Goal: Task Accomplishment & Management: Manage account settings

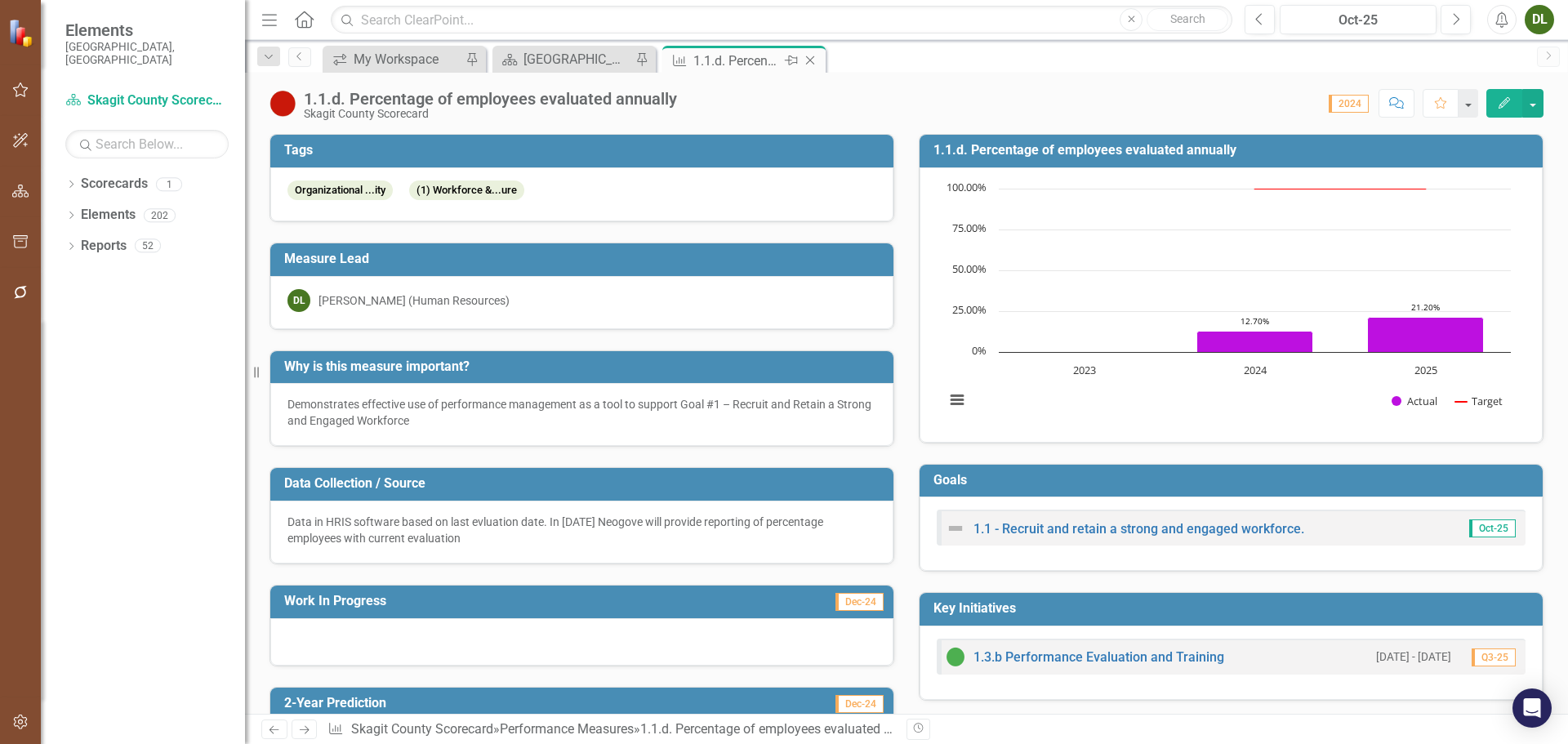
click at [812, 57] on icon "Close" at bounding box center [810, 60] width 17 height 13
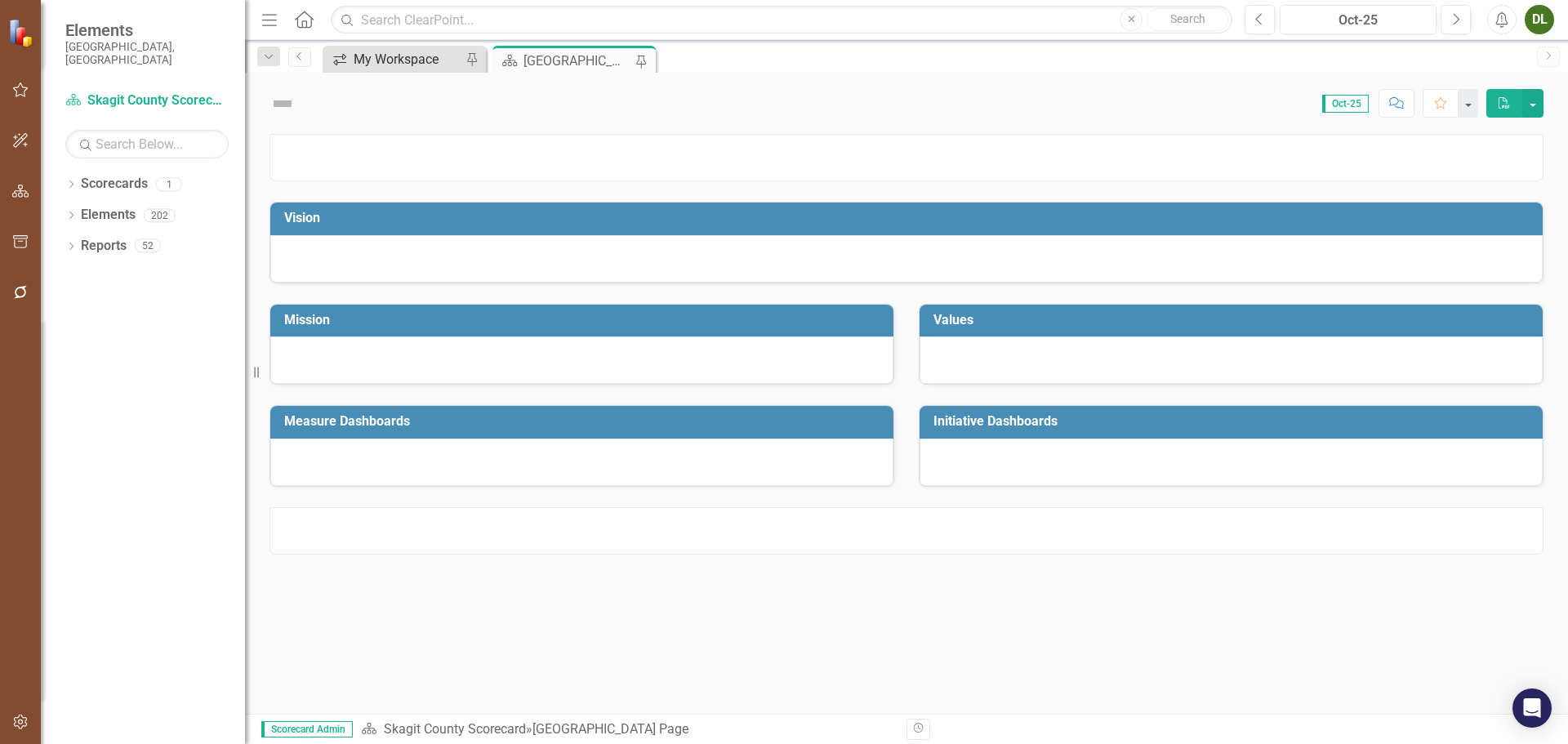
click at [384, 64] on div "My Workspace" at bounding box center [407, 59] width 108 height 20
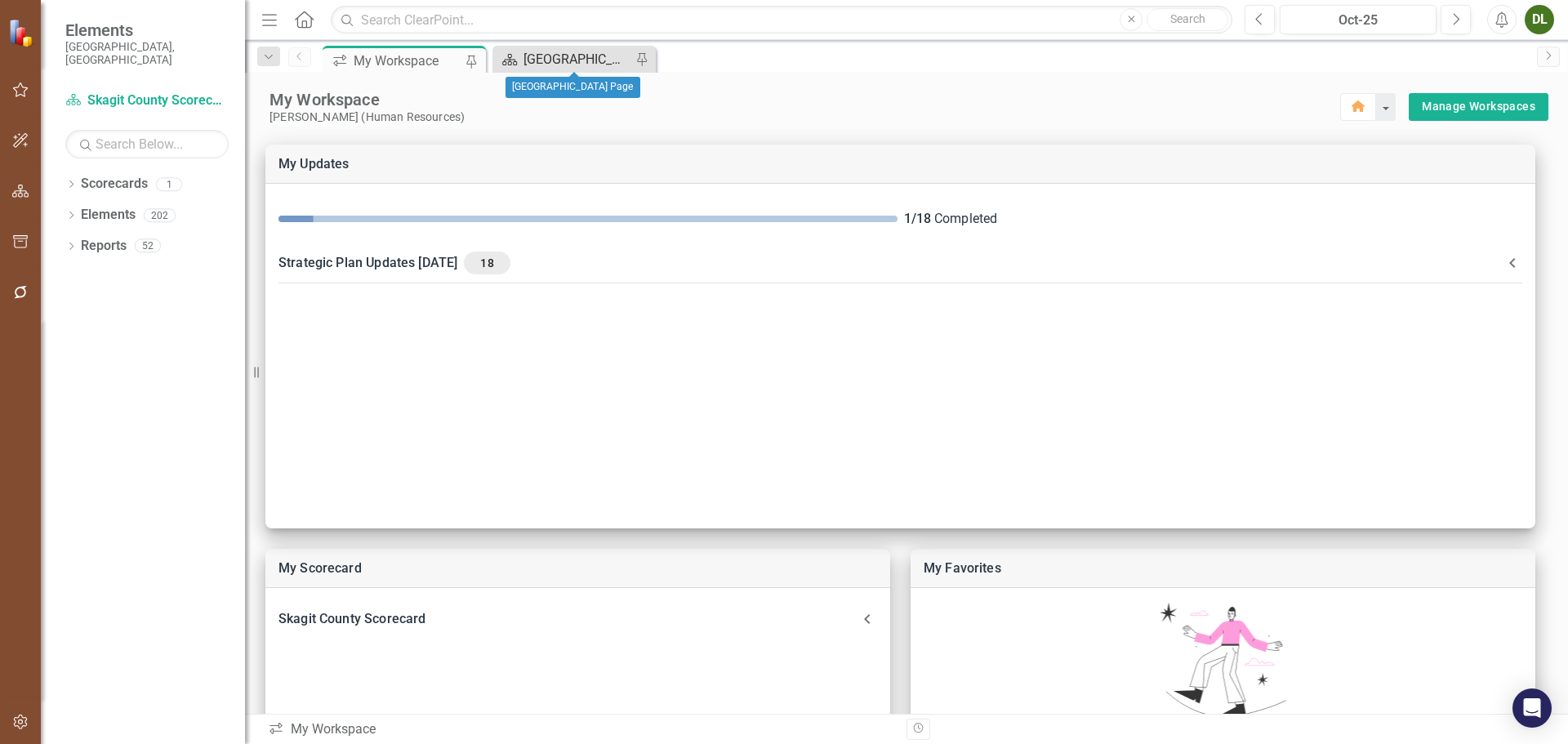
click at [575, 67] on div "[GEOGRAPHIC_DATA] Page" at bounding box center [577, 59] width 108 height 20
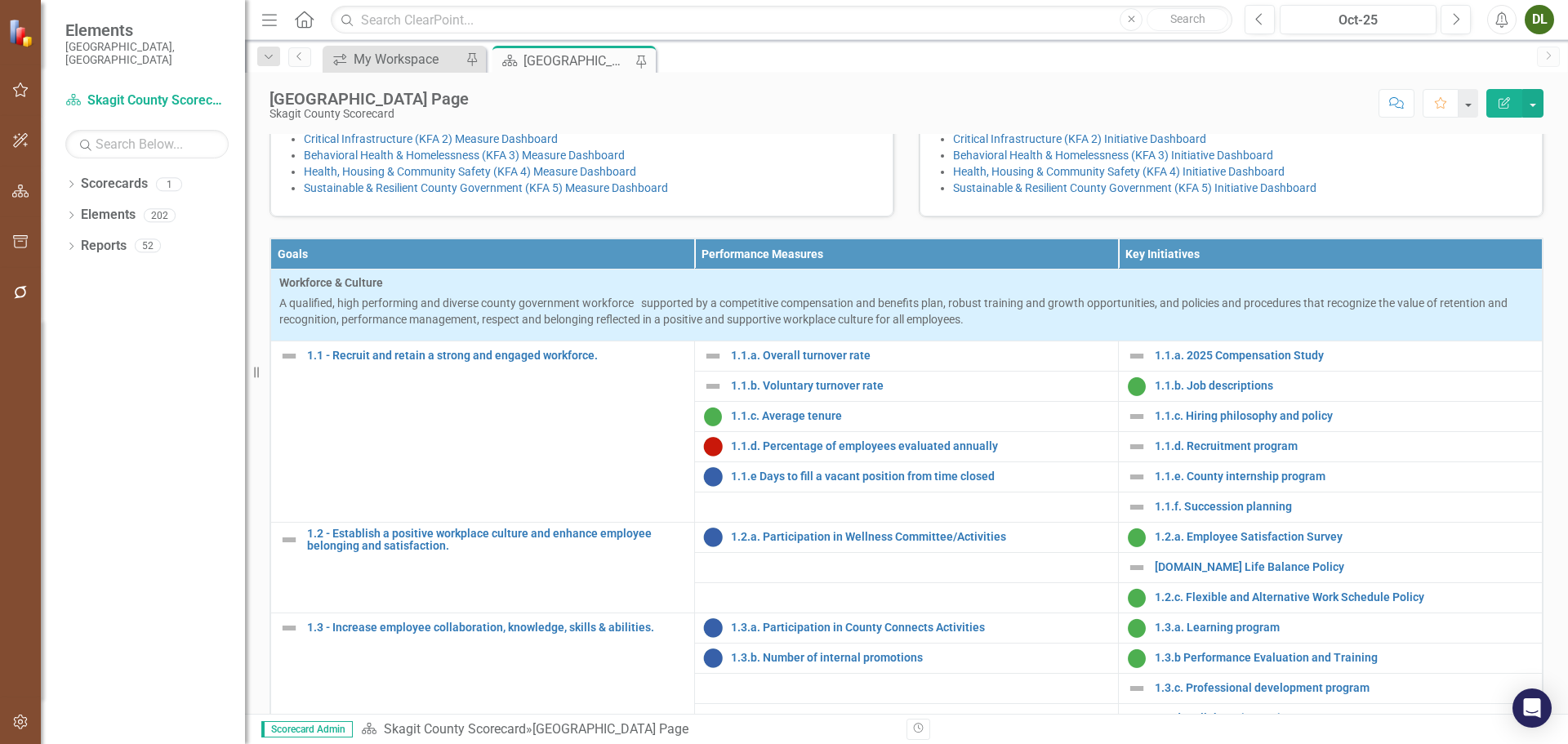
scroll to position [439, 0]
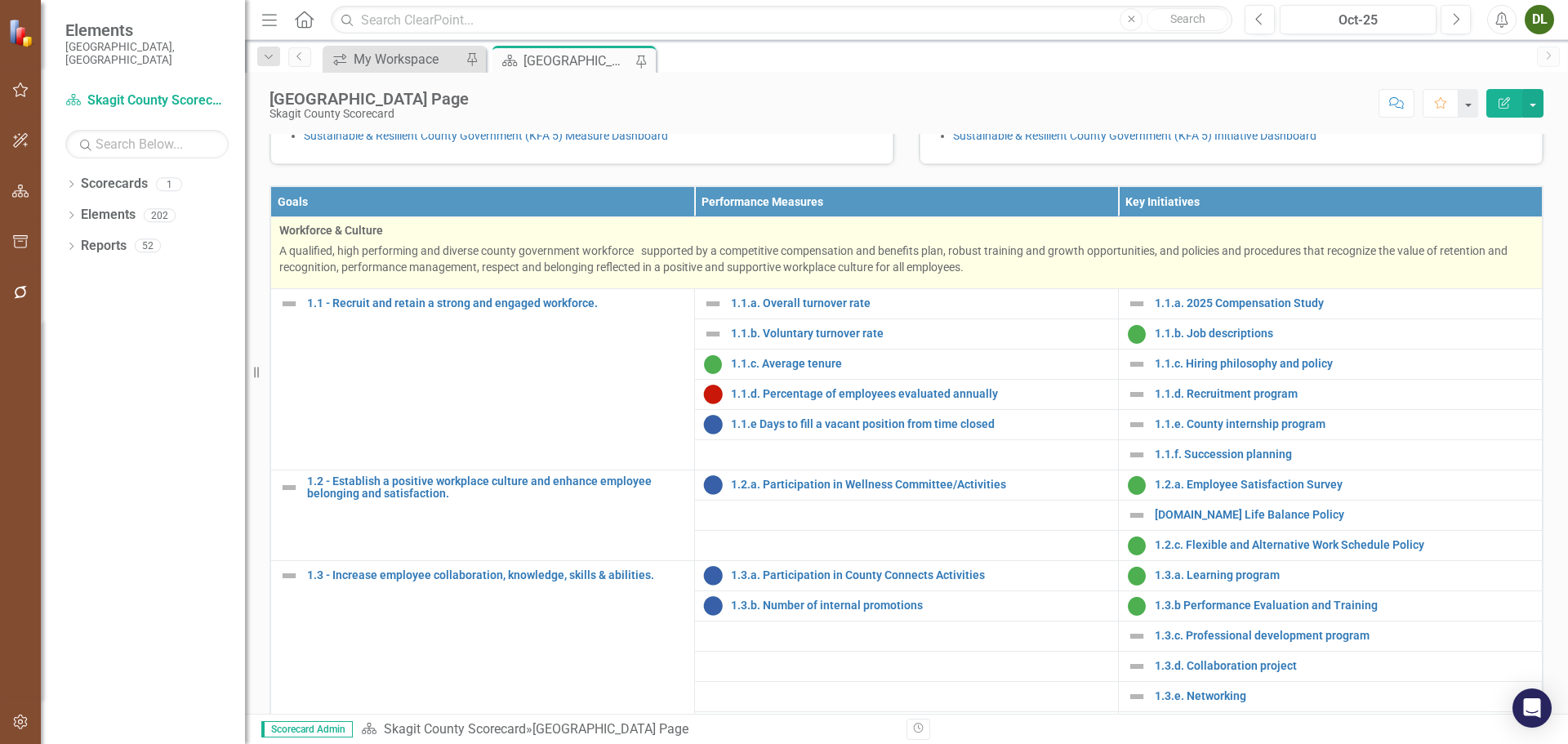
click at [646, 274] on span "A qualified, high performing and diverse county government workforce supported …" at bounding box center [893, 259] width 1228 height 30
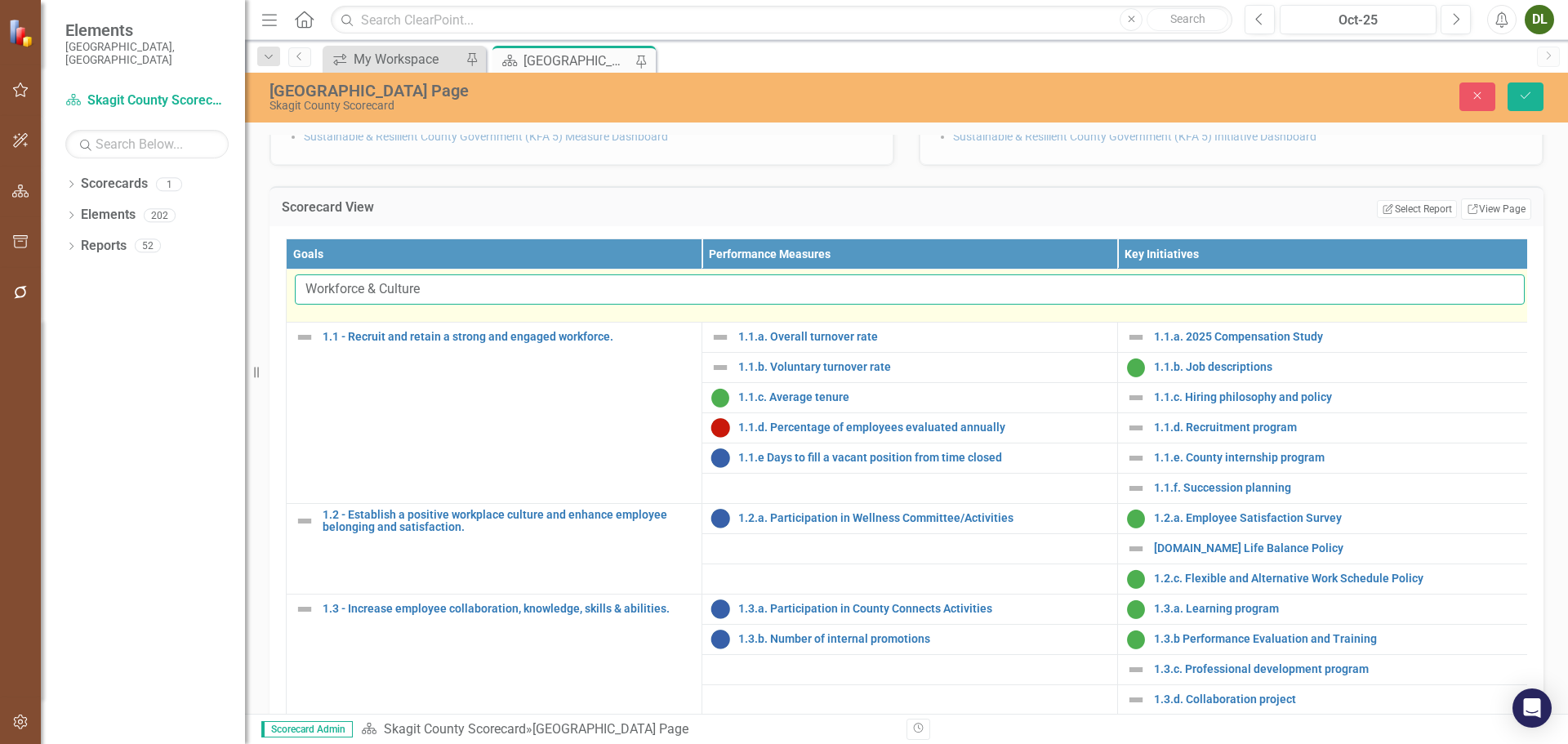
click at [637, 305] on input "Workforce & Culture" at bounding box center [910, 290] width 1230 height 31
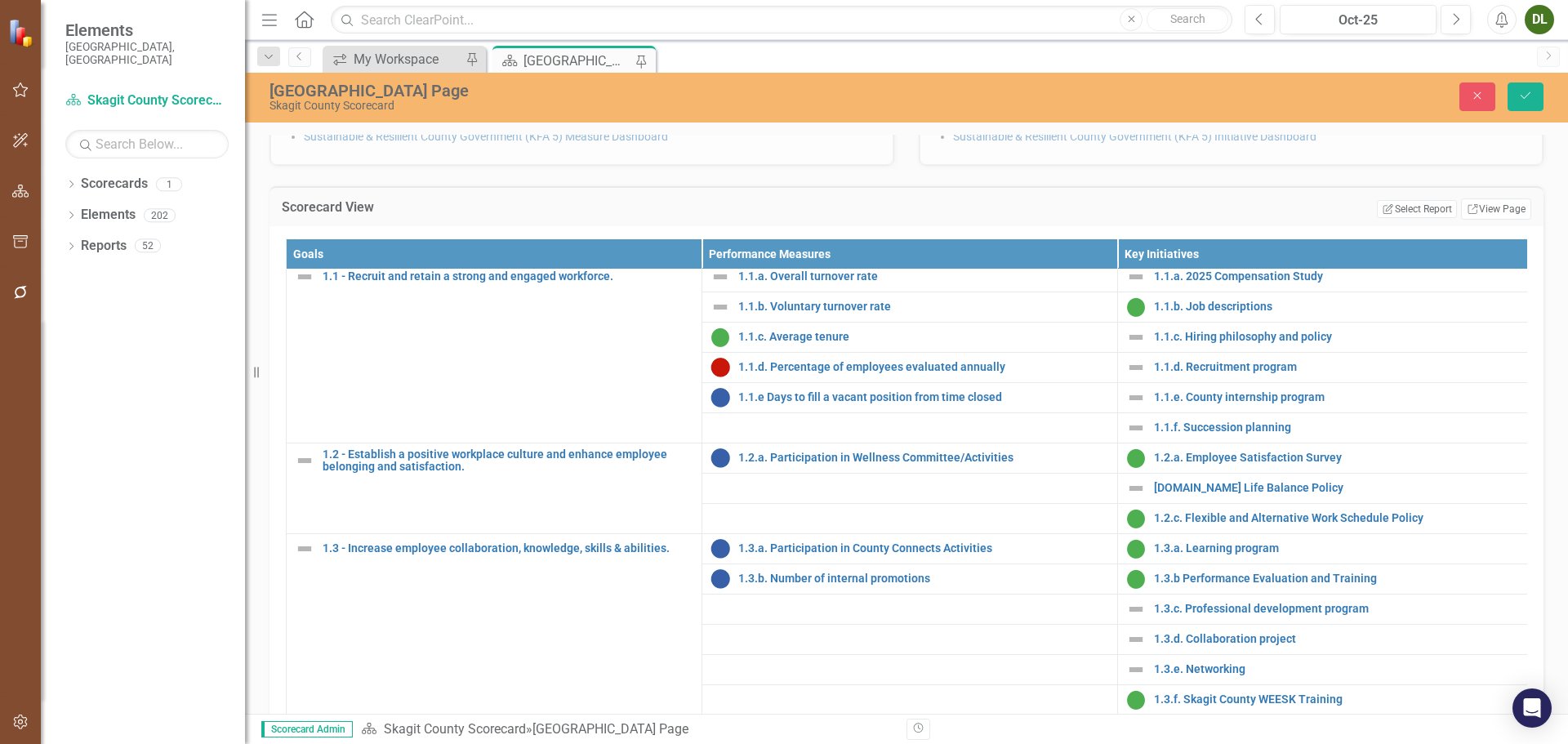
scroll to position [0, 0]
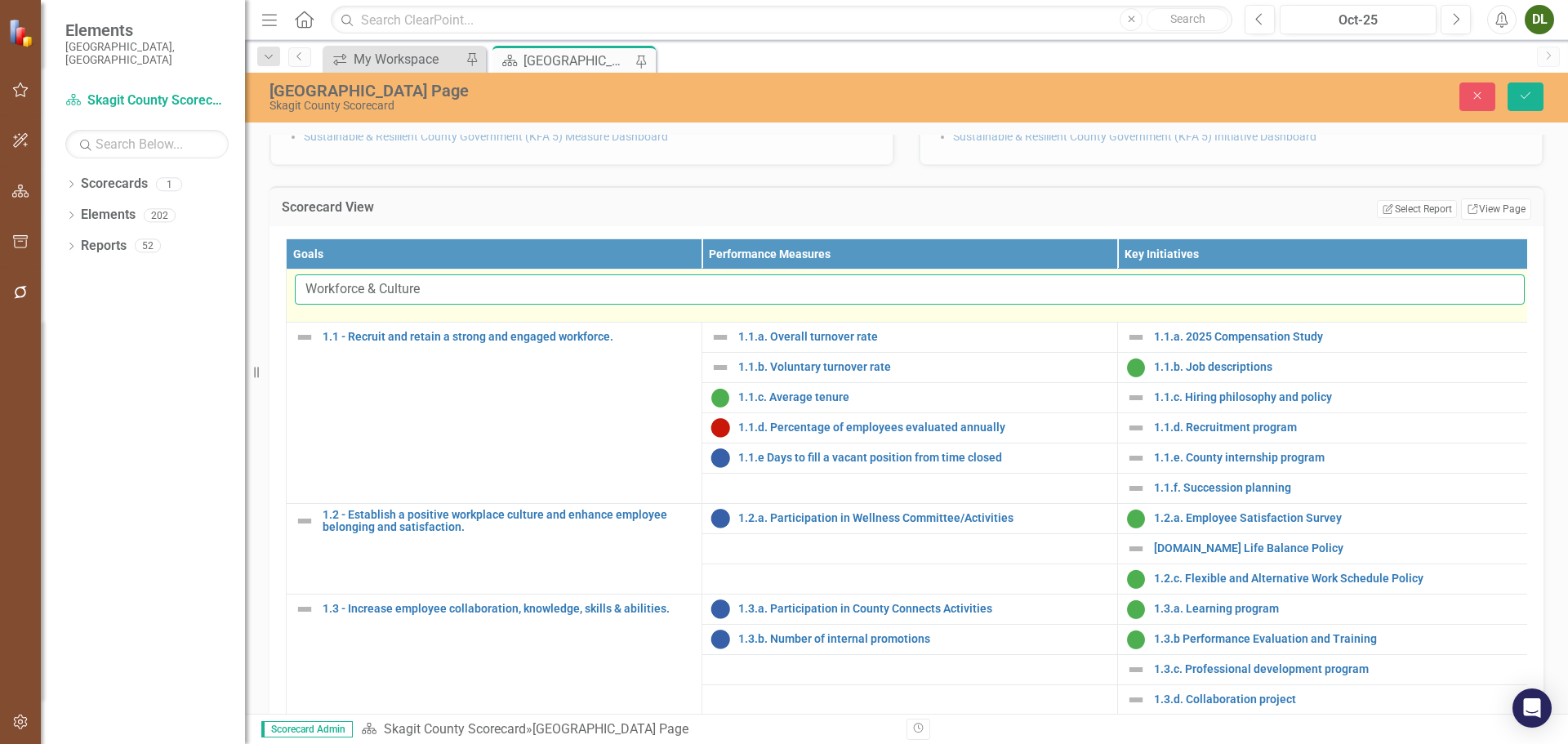
click at [582, 305] on input "Workforce & Culture" at bounding box center [910, 290] width 1230 height 31
type input "Workforce & Culture"
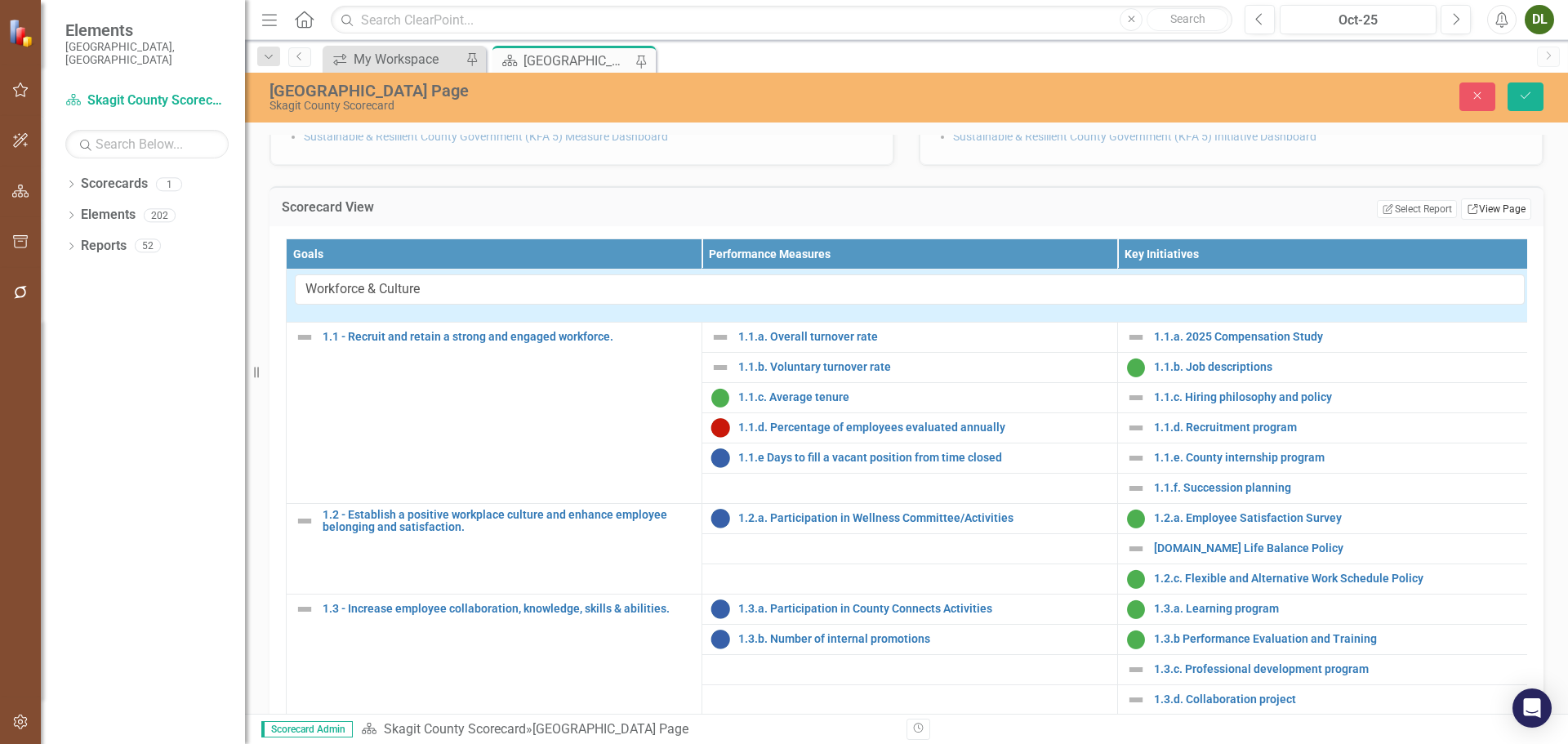
click at [1493, 220] on link "Link View Page" at bounding box center [1496, 209] width 70 height 21
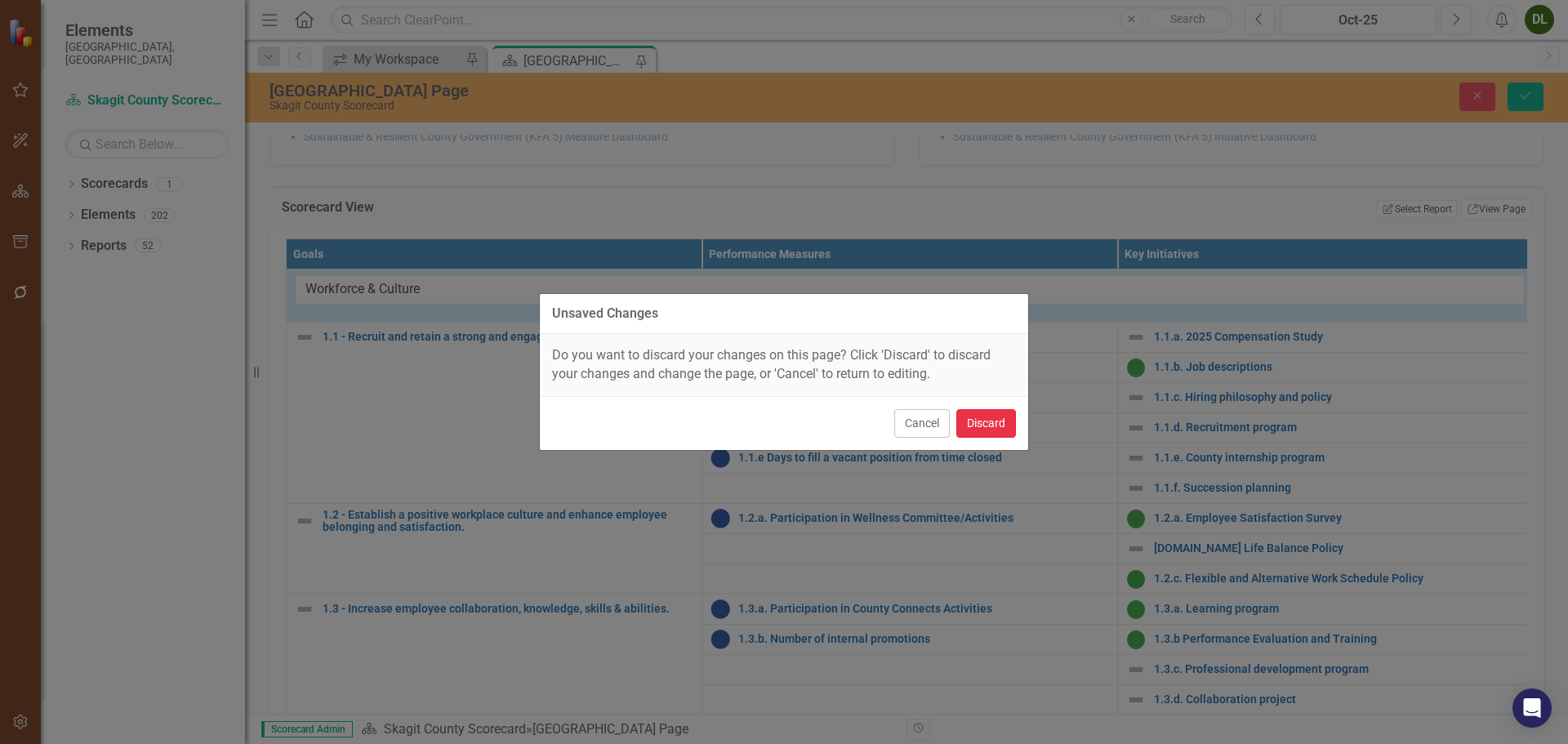
click at [987, 432] on button "Discard" at bounding box center [987, 423] width 60 height 29
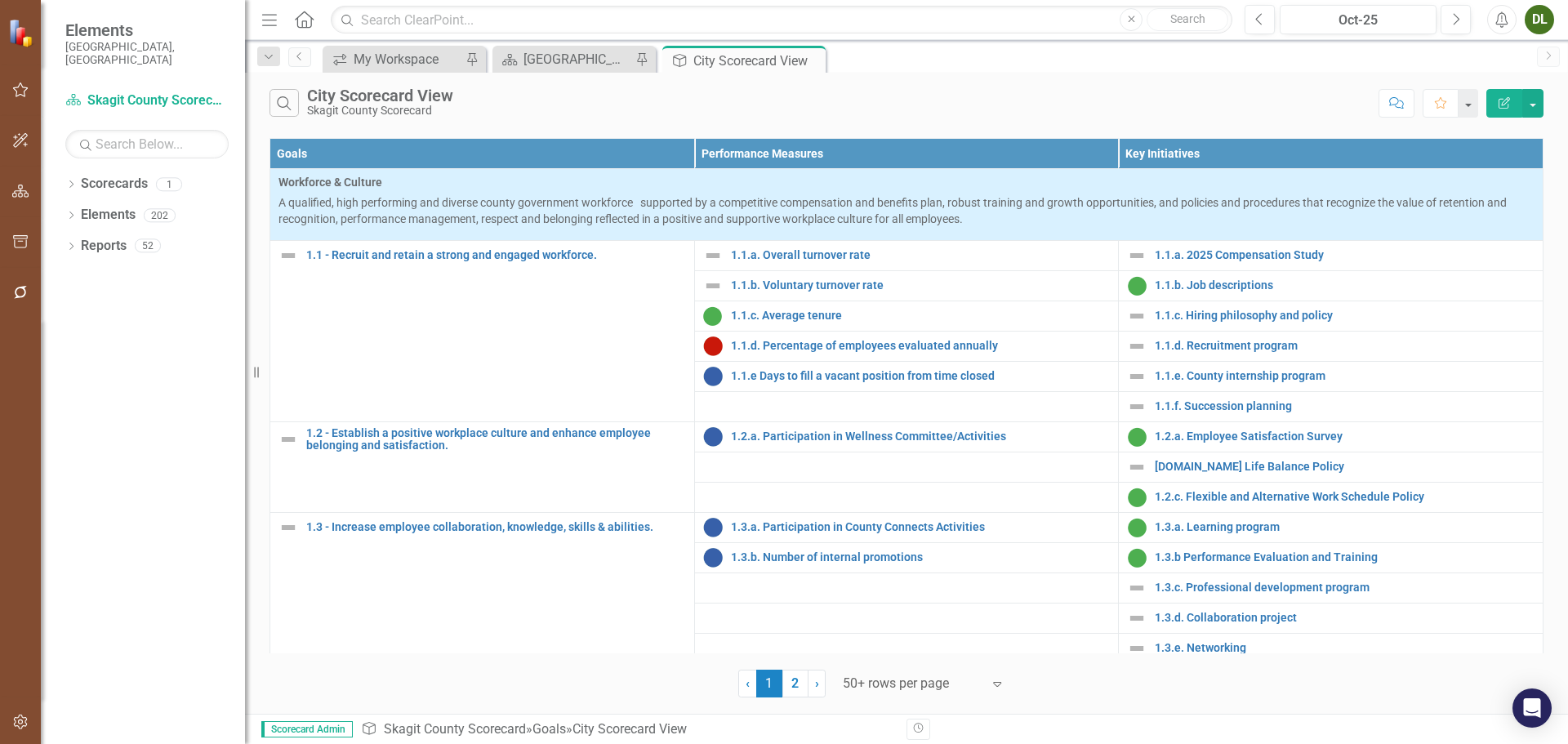
click at [1500, 103] on icon "Edit Report" at bounding box center [1504, 102] width 15 height 11
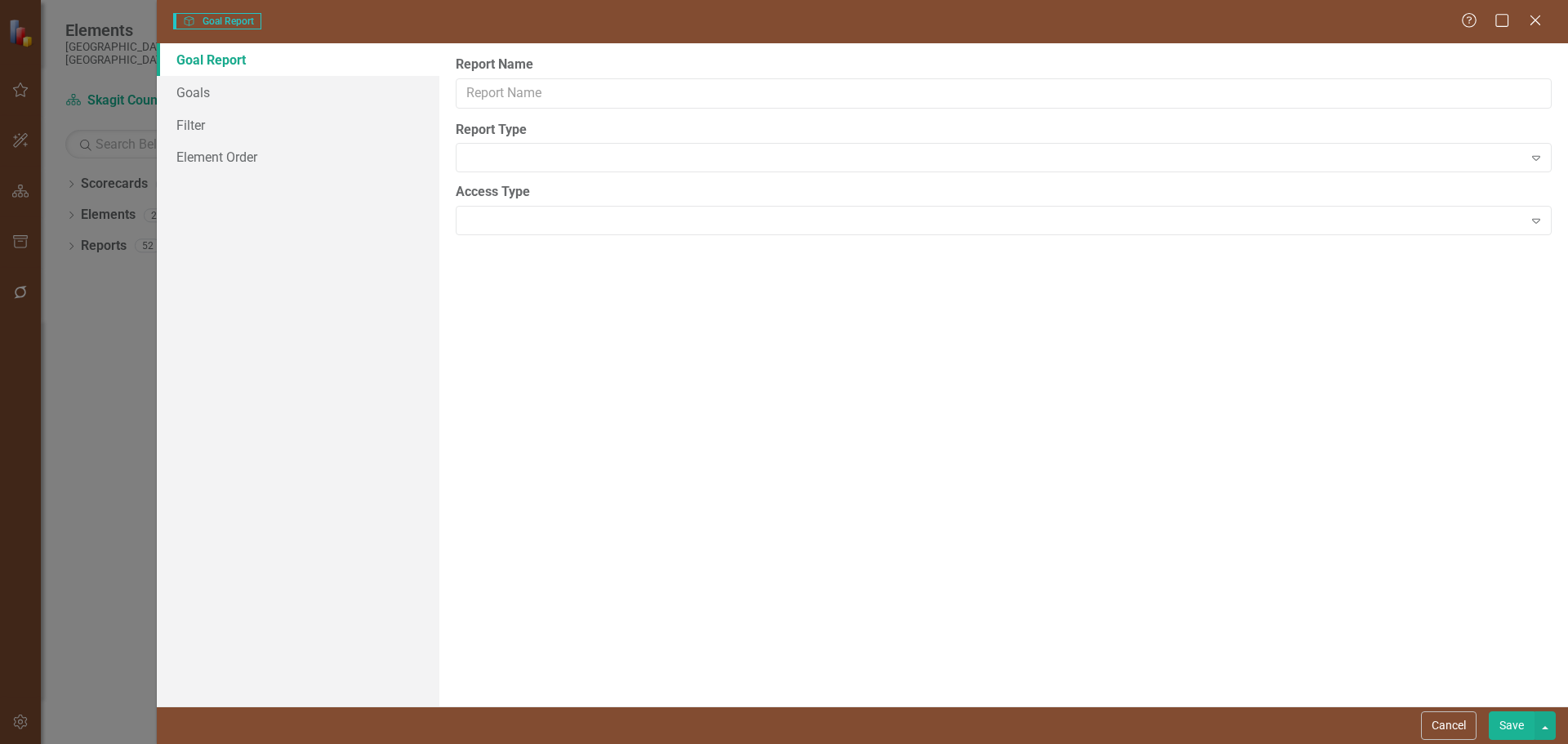
type input "City Scorecard View"
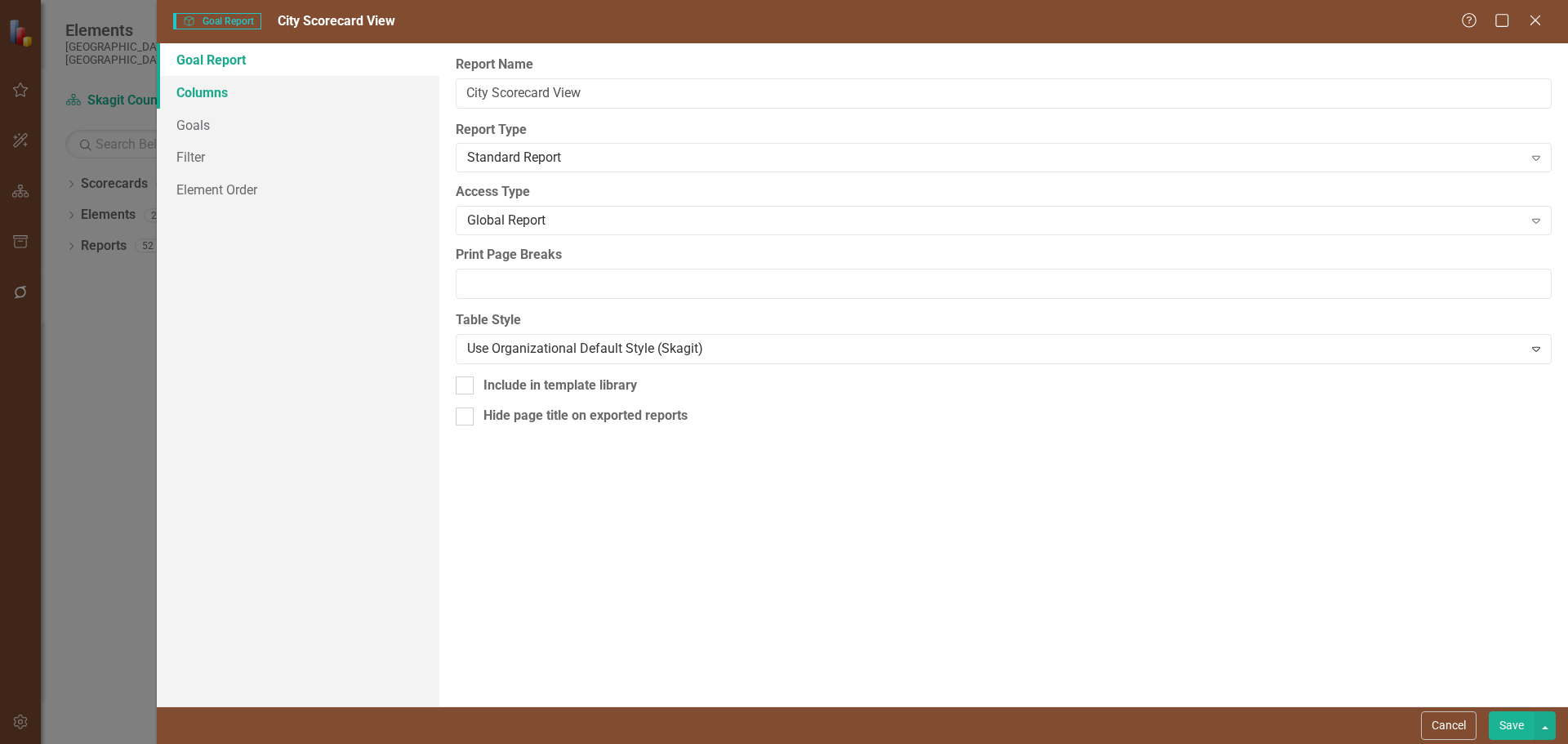
click at [227, 87] on link "Columns" at bounding box center [298, 92] width 283 height 32
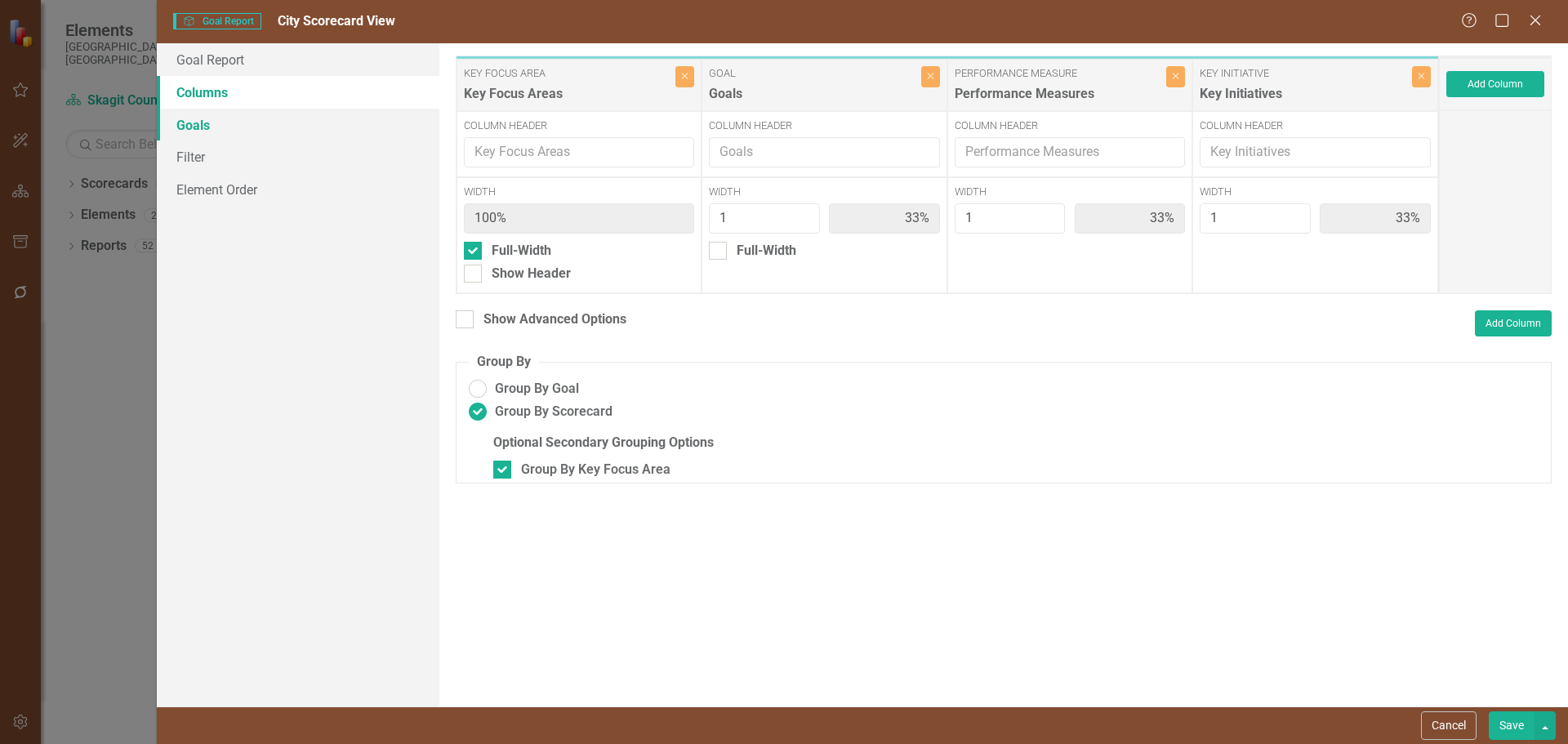
click at [208, 122] on link "Goals" at bounding box center [298, 124] width 283 height 32
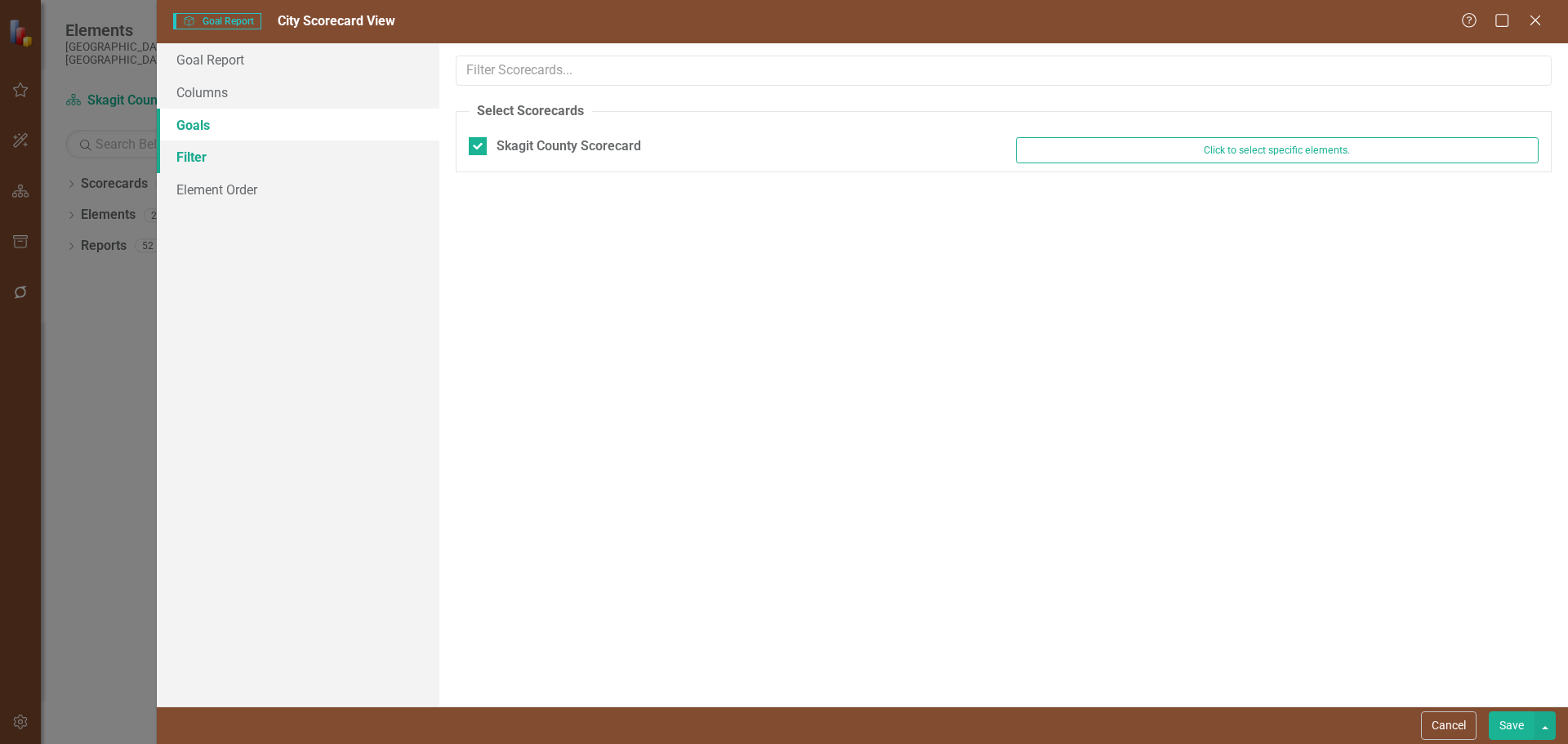
click at [201, 150] on link "Filter" at bounding box center [298, 156] width 283 height 32
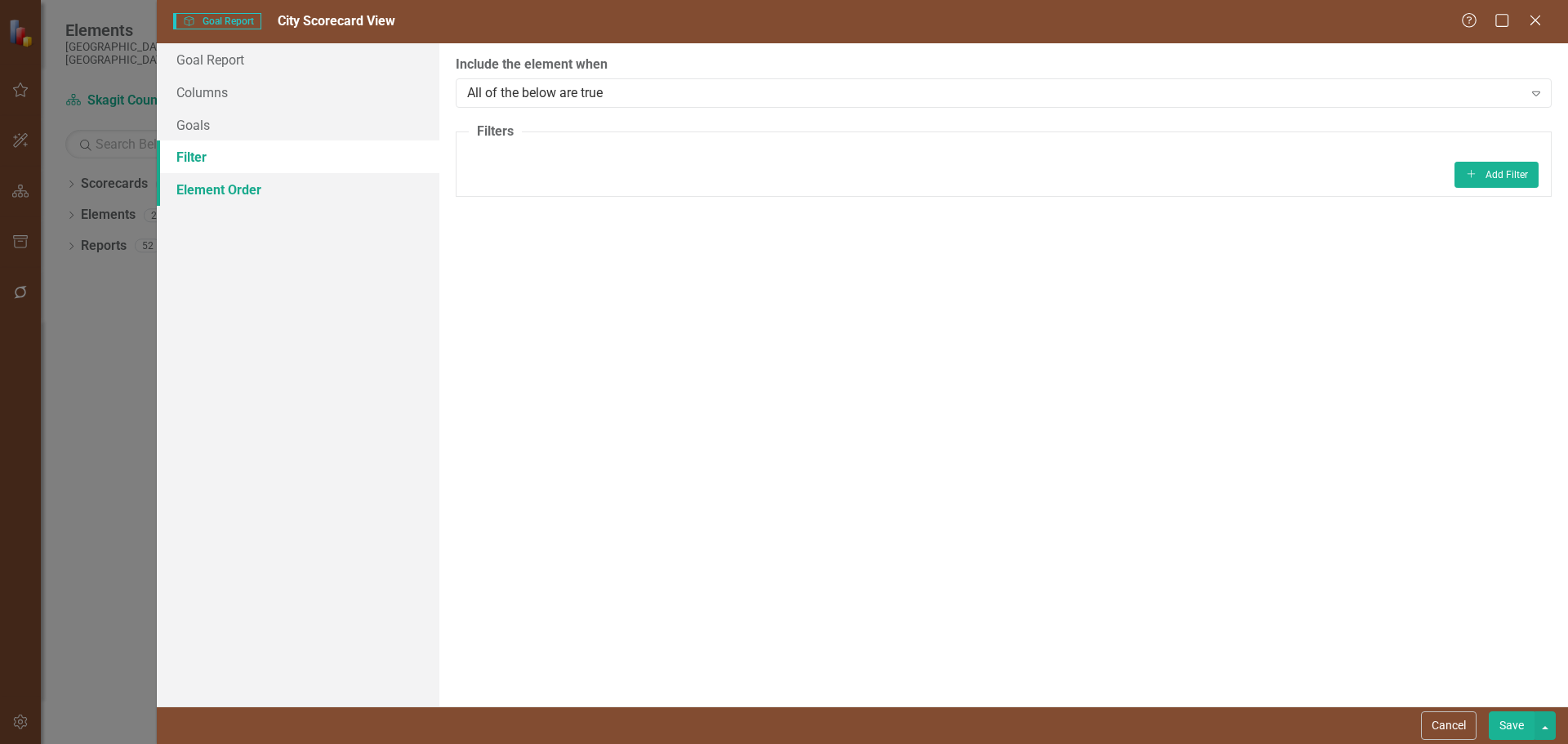
click at [210, 186] on link "Element Order" at bounding box center [298, 189] width 283 height 32
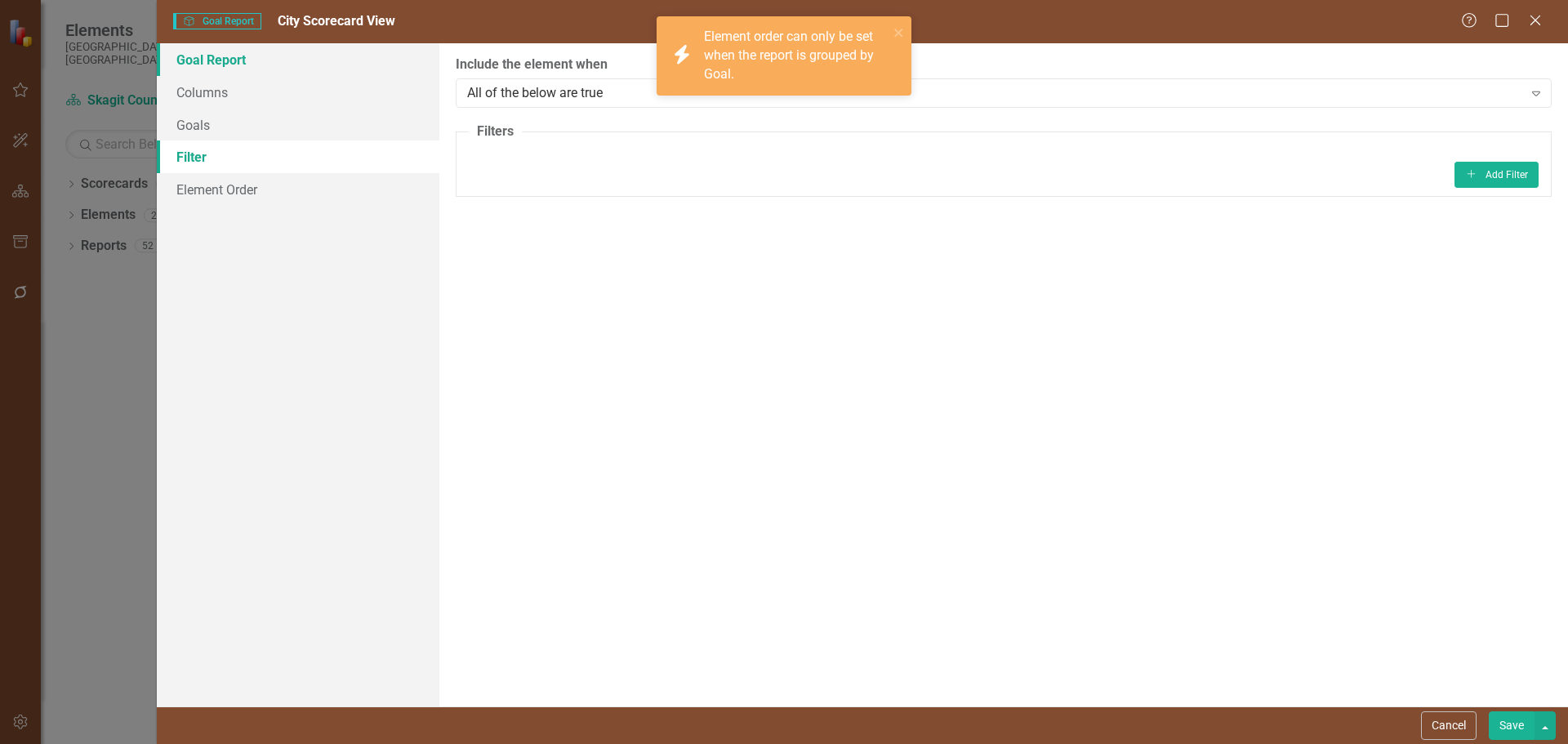
click at [239, 61] on link "Goal Report" at bounding box center [298, 59] width 283 height 32
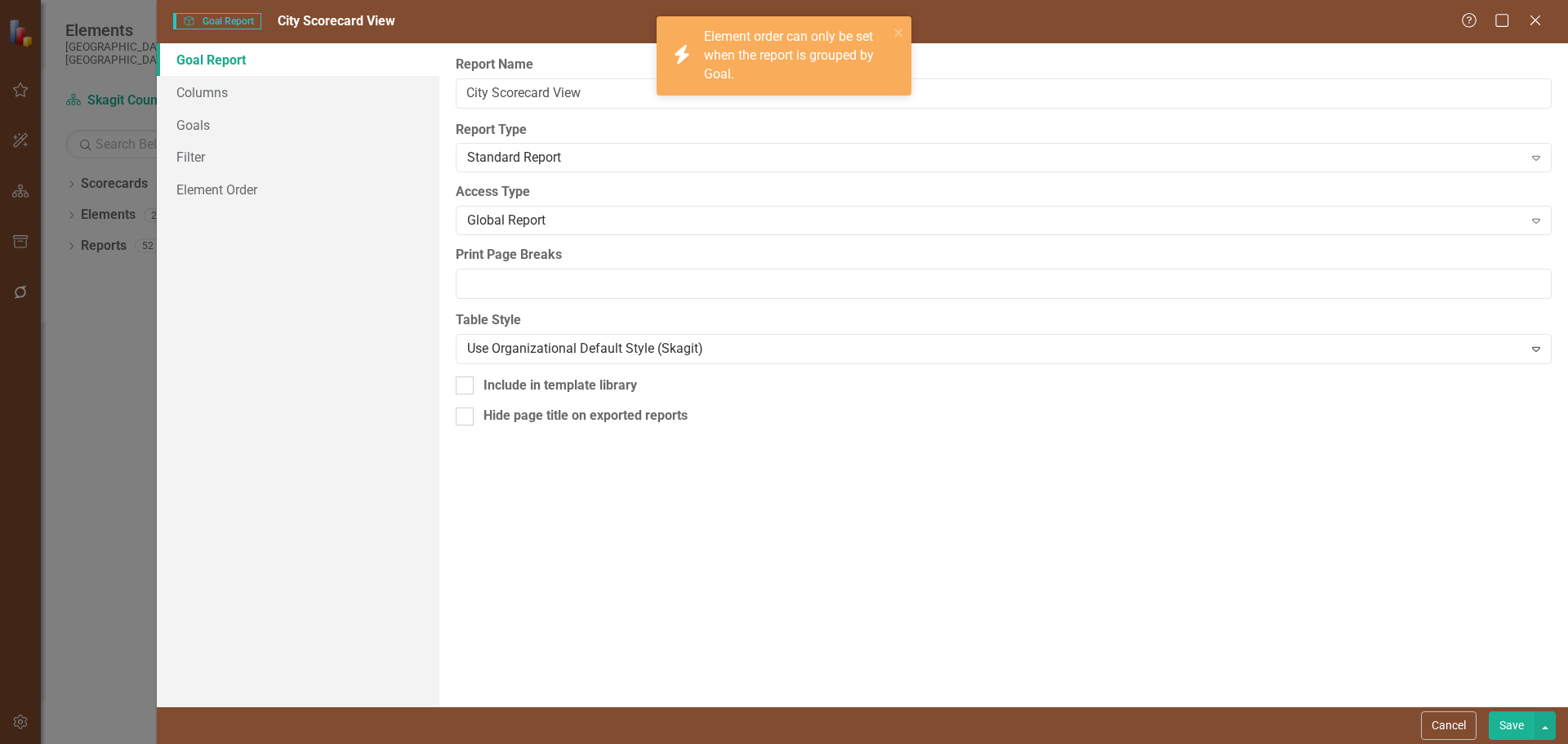
click at [239, 61] on link "Goal Report" at bounding box center [298, 59] width 283 height 32
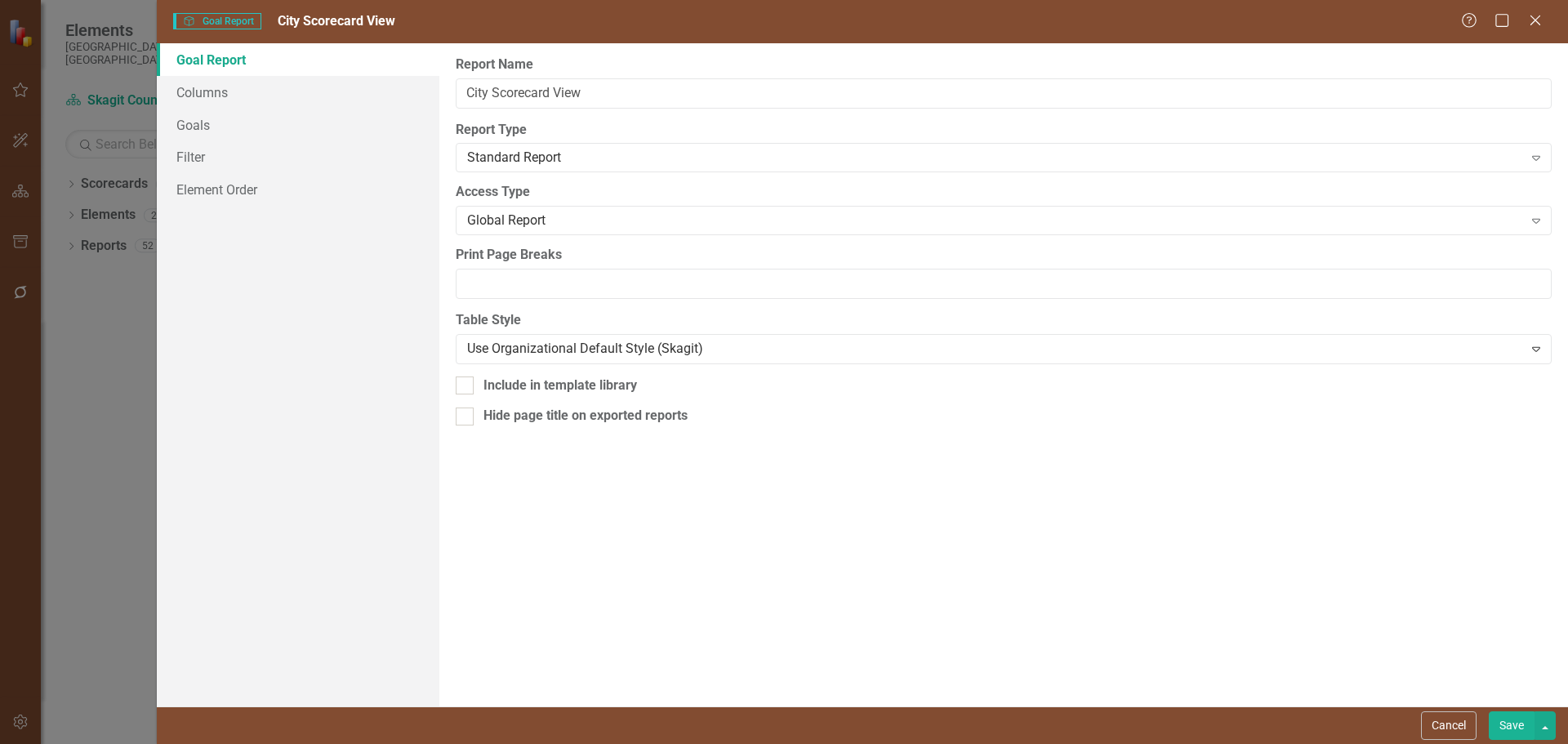
click at [239, 61] on link "Goal Report" at bounding box center [298, 59] width 283 height 32
click at [1528, 19] on div "Help Maximize Close" at bounding box center [1507, 21] width 91 height 18
click at [1542, 28] on icon "Close" at bounding box center [1535, 20] width 20 height 16
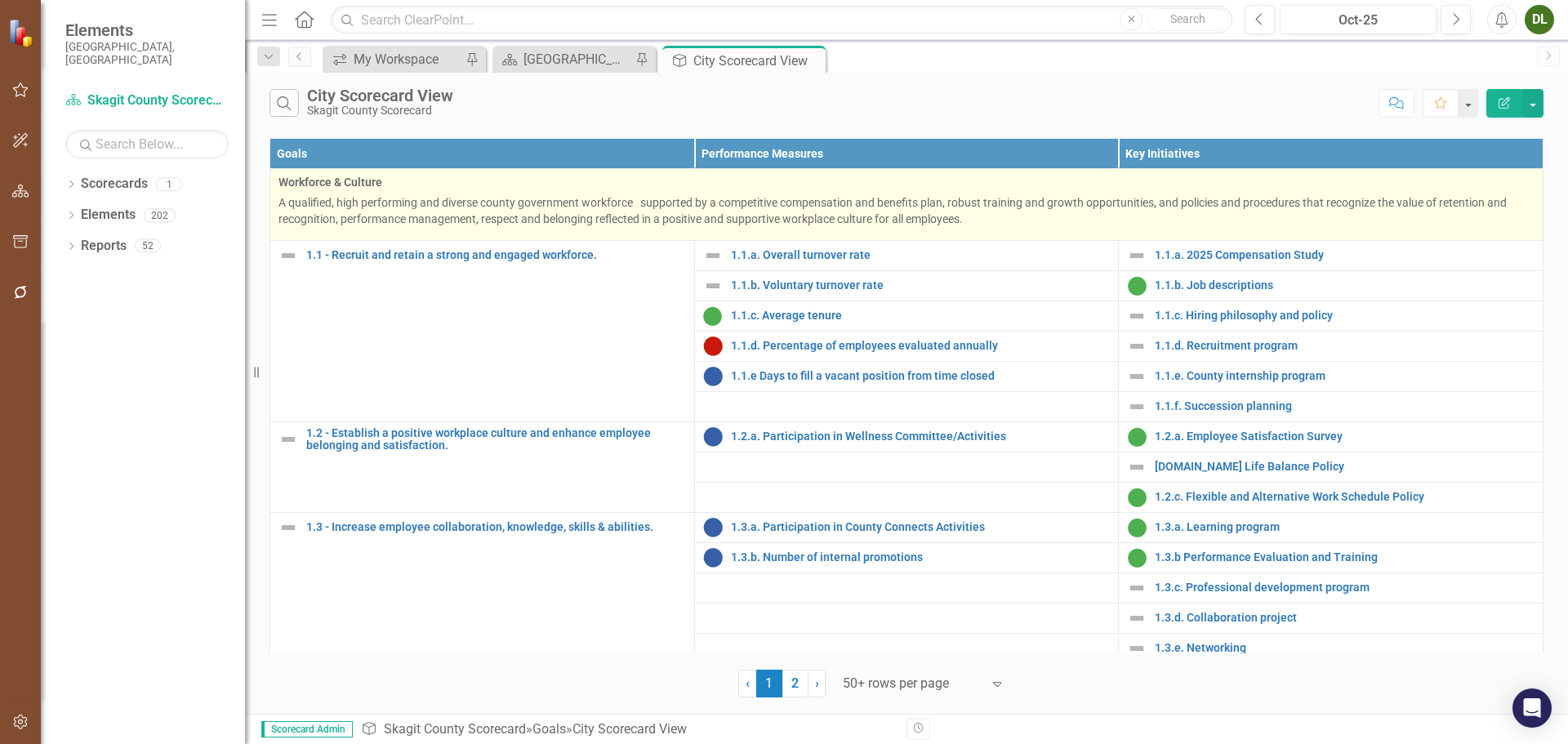
click at [744, 210] on p "A qualified, high performing and diverse county government workforce supported …" at bounding box center [906, 210] width 1256 height 32
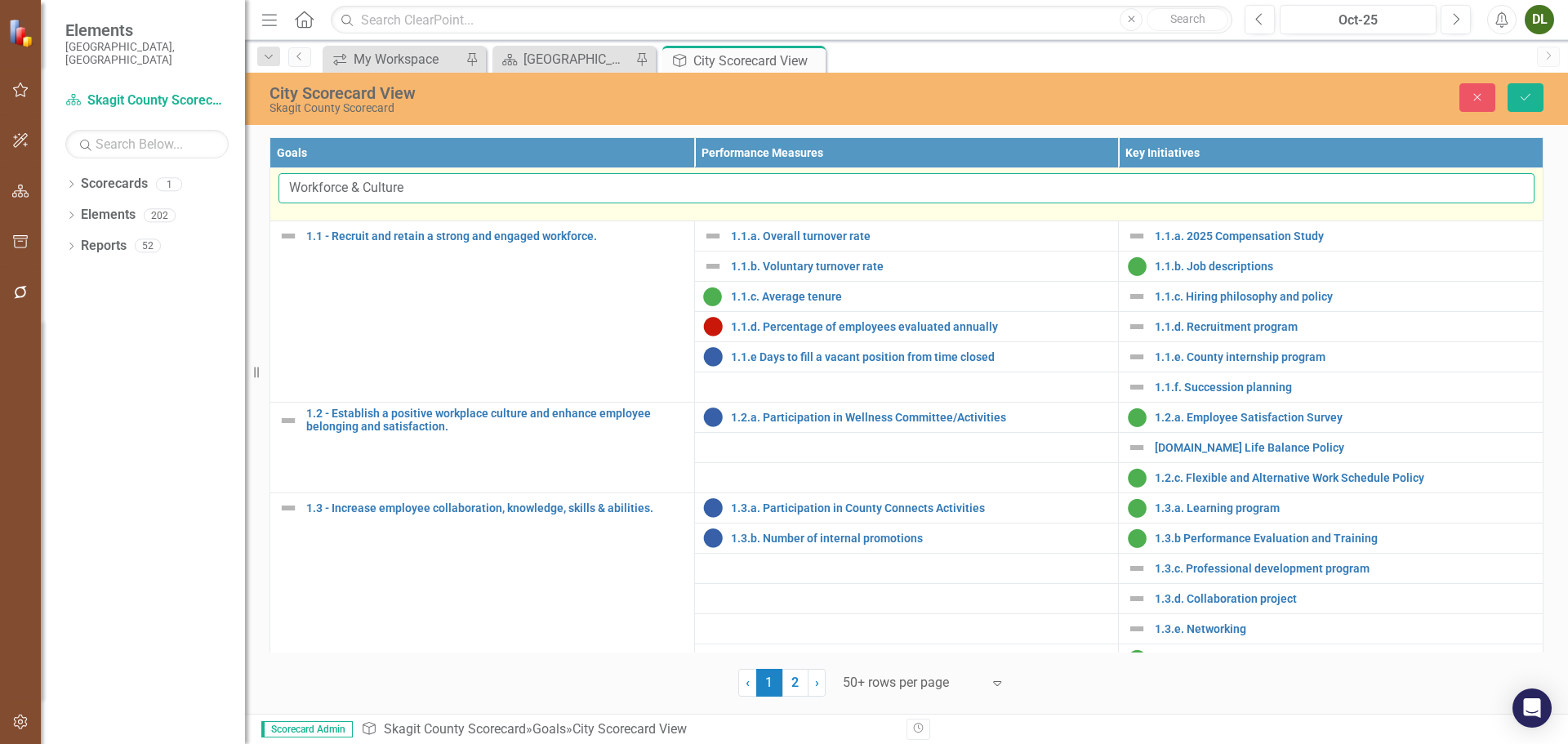
click at [783, 200] on input "Workforce & Culture" at bounding box center [906, 188] width 1256 height 31
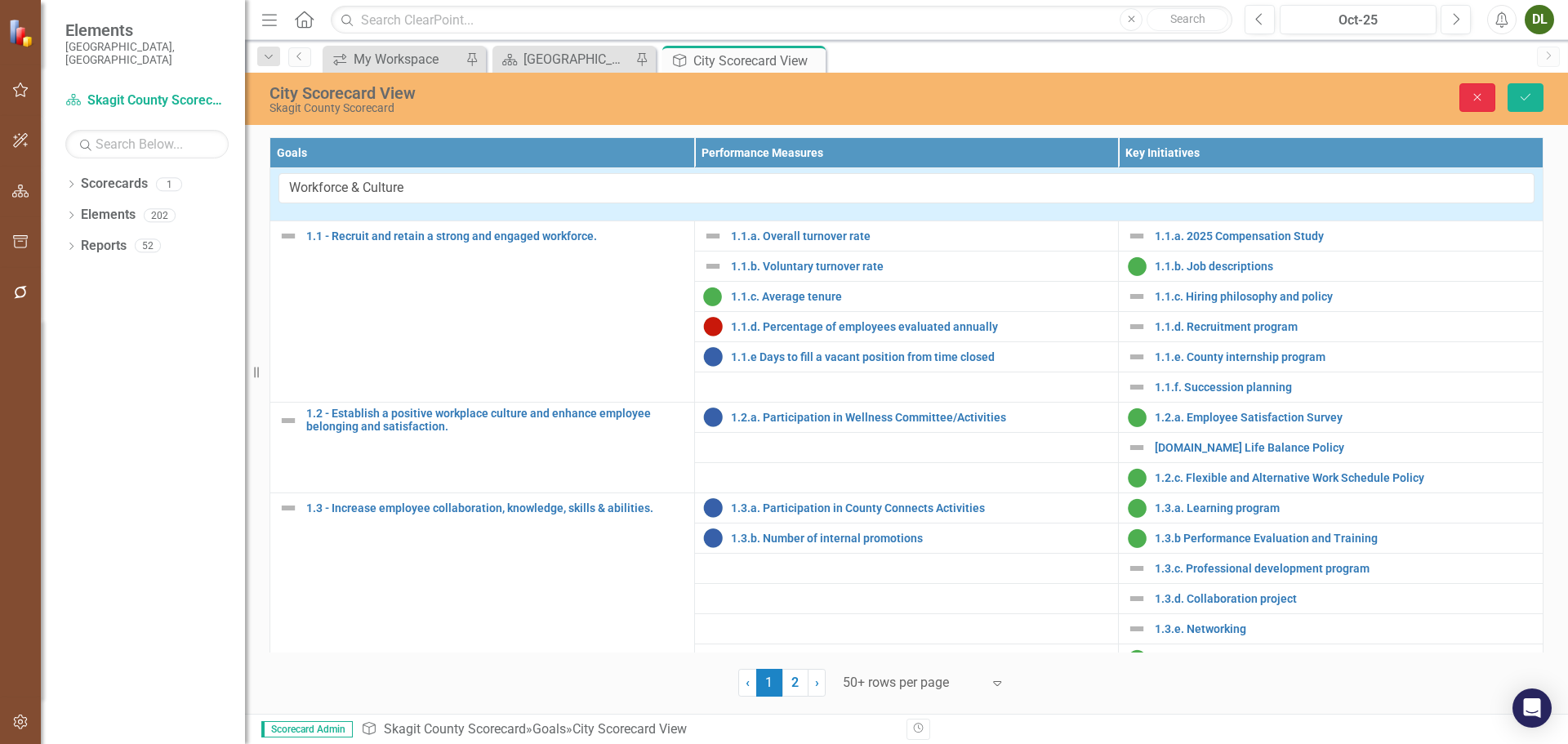
click at [1476, 102] on icon "Close" at bounding box center [1478, 97] width 15 height 11
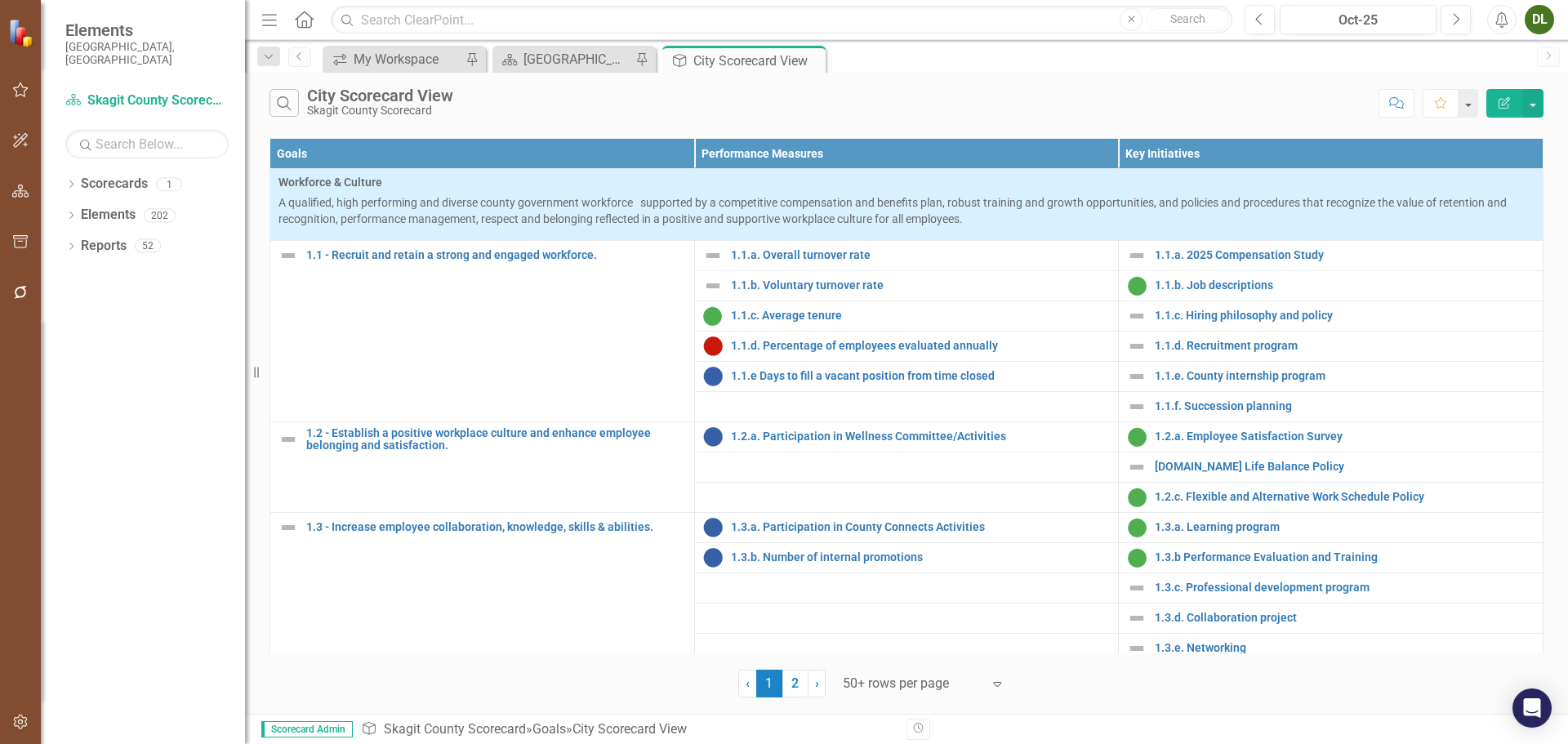
click at [335, 94] on div "City Scorecard View" at bounding box center [380, 95] width 146 height 18
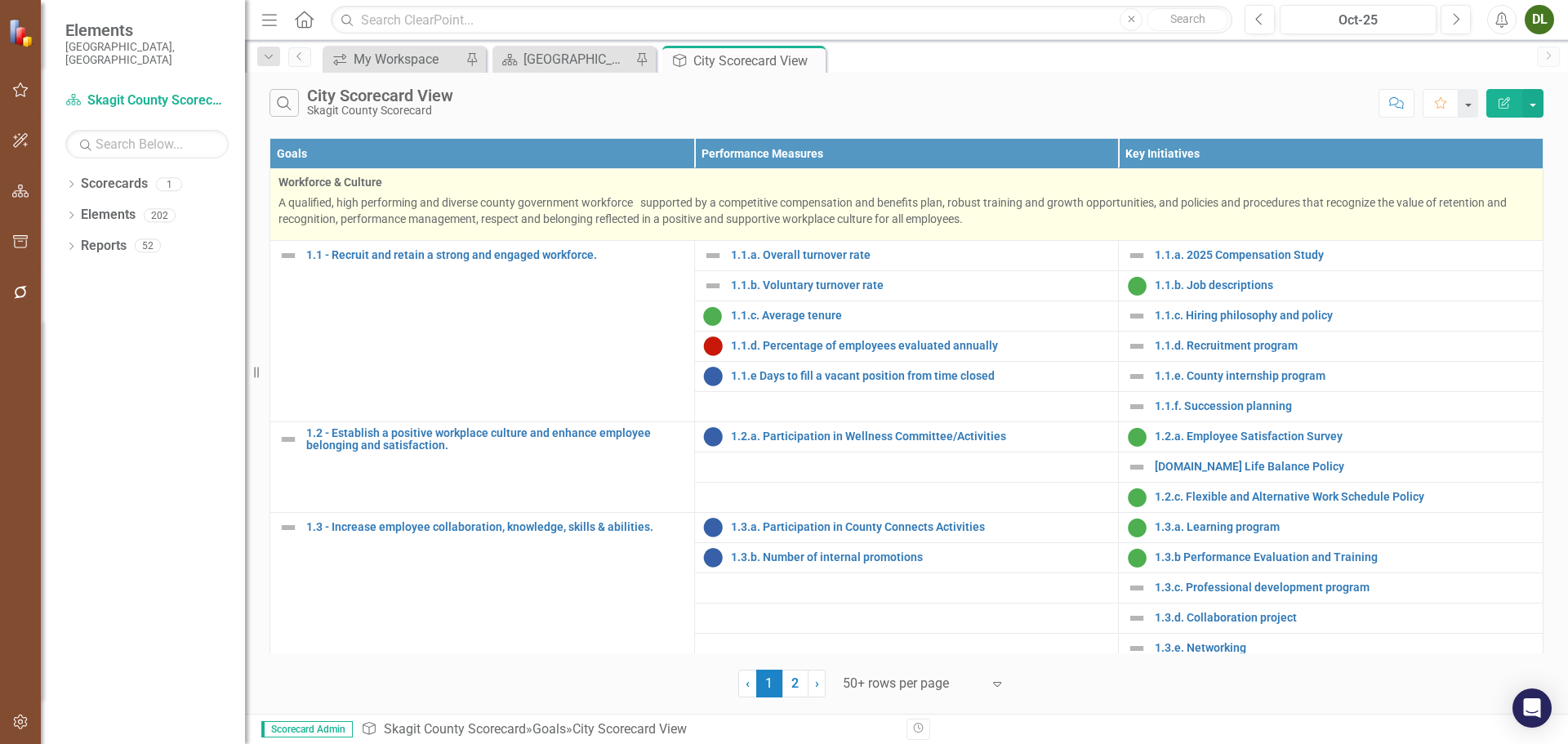
drag, startPoint x: 707, startPoint y: 209, endPoint x: 677, endPoint y: 211, distance: 30.1
click at [677, 211] on p "A qualified, high performing and diverse county government workforce supported …" at bounding box center [906, 210] width 1256 height 32
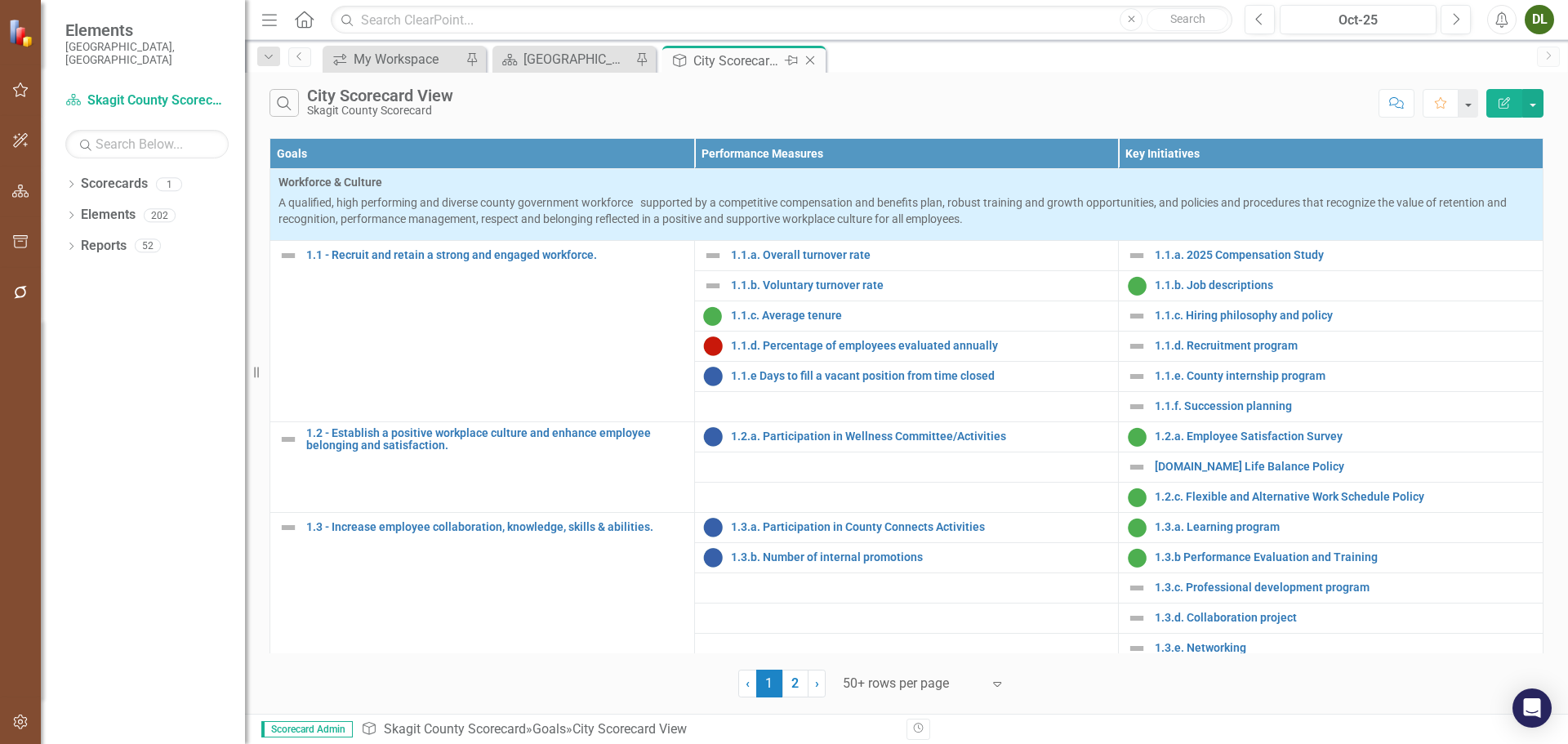
click at [812, 58] on icon at bounding box center [811, 60] width 9 height 9
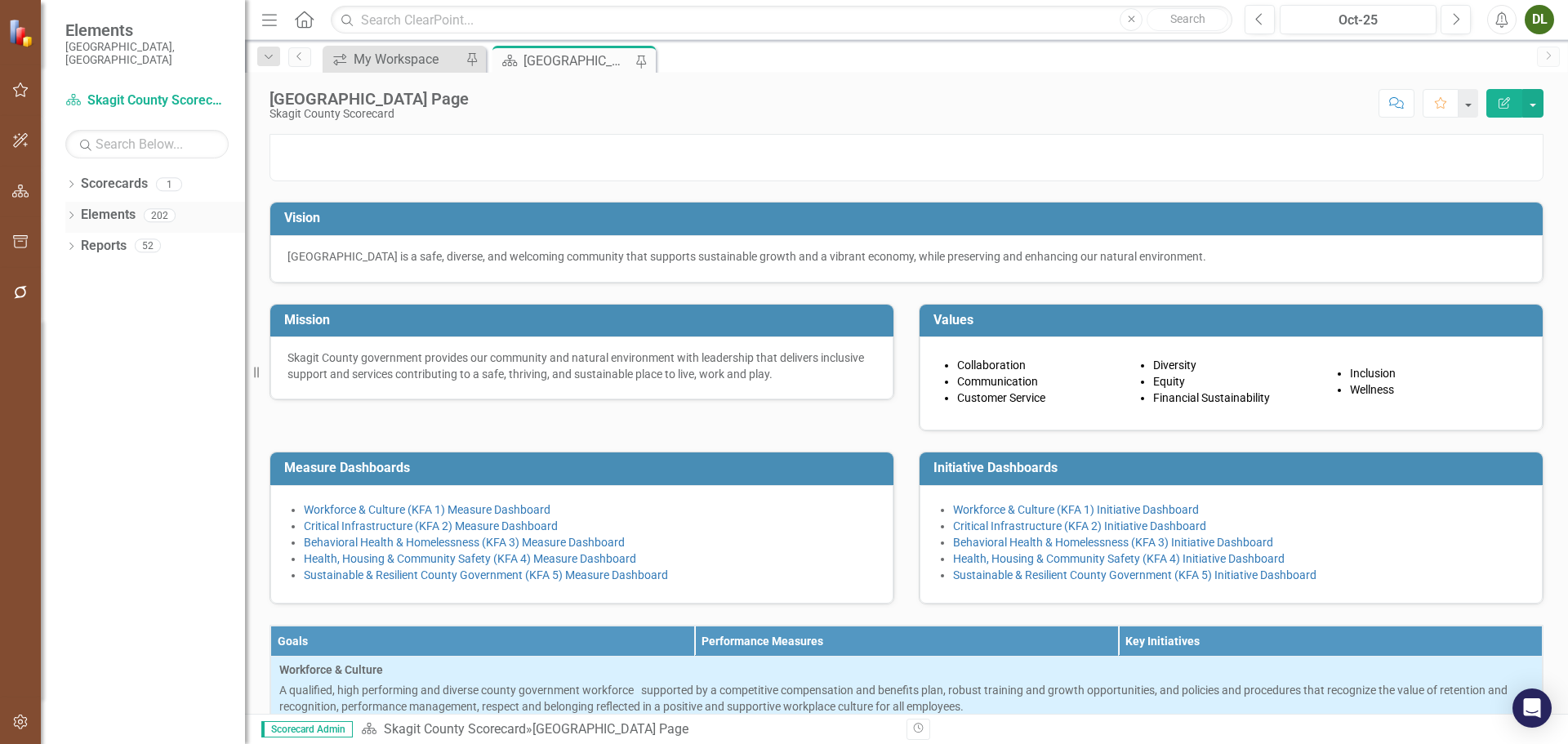
click at [74, 211] on div "Dropdown" at bounding box center [71, 218] width 11 height 14
click at [78, 171] on div "Dropdown Scorecards 1" at bounding box center [155, 186] width 179 height 31
click at [74, 181] on icon "Dropdown" at bounding box center [71, 186] width 11 height 9
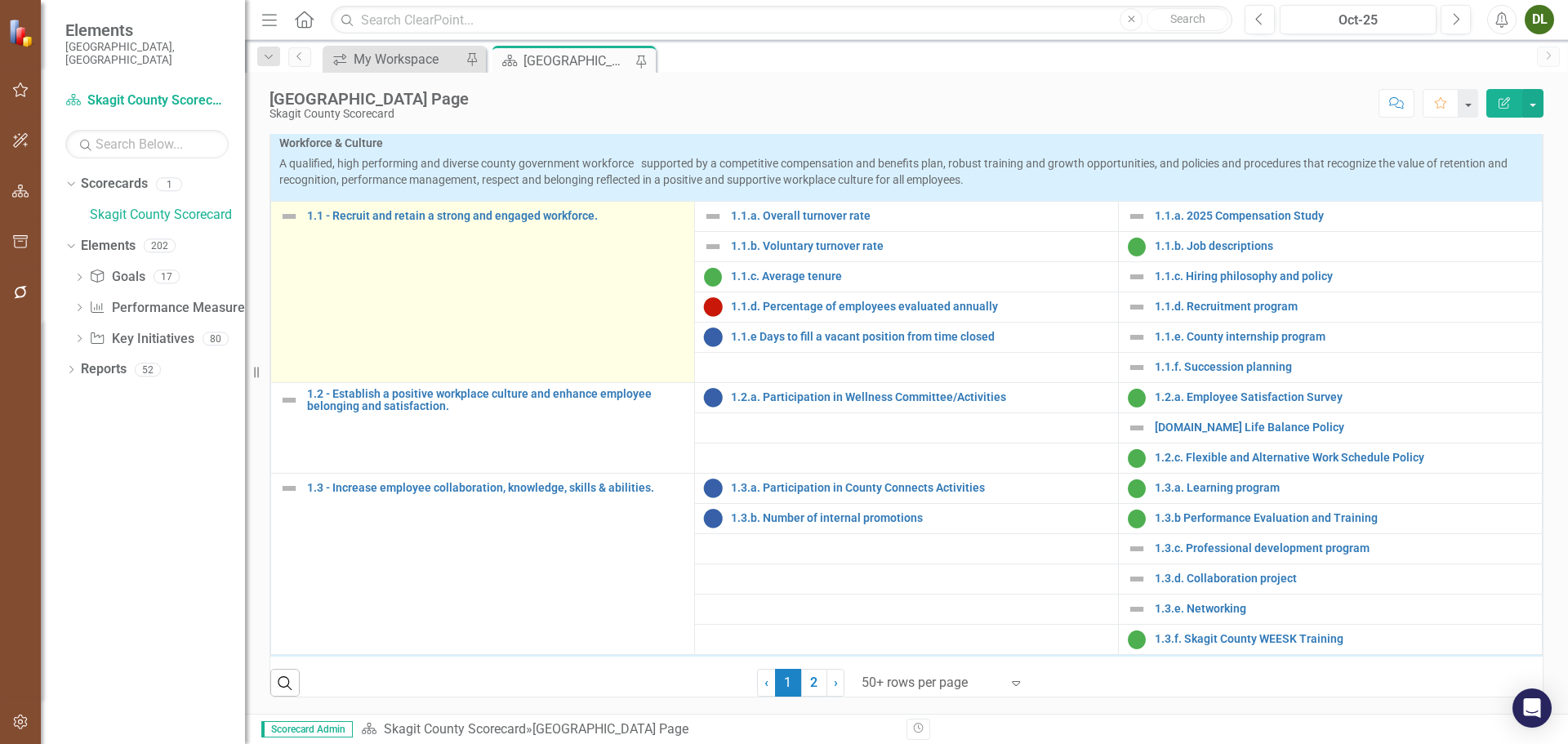
scroll to position [572, 0]
